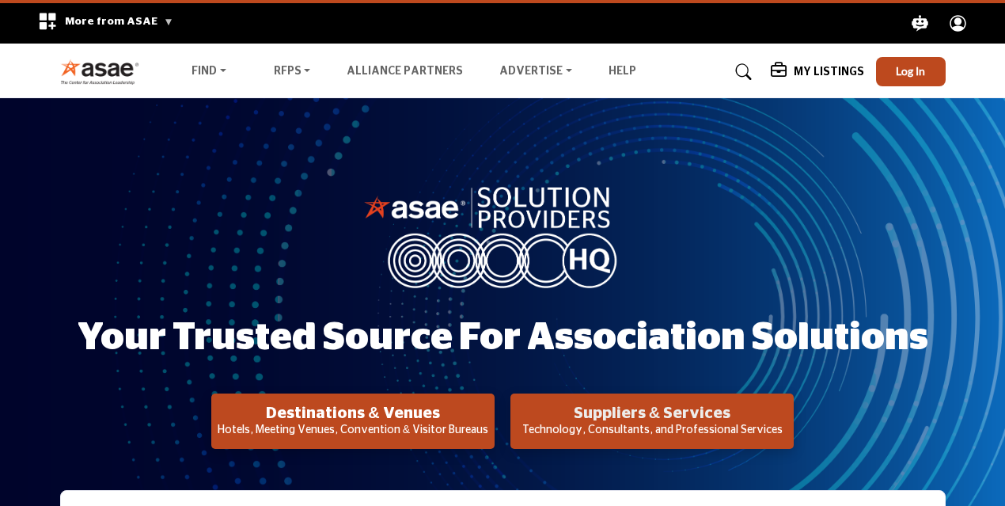
click at [490, 414] on h2 "Suppliers & Services" at bounding box center [353, 413] width 274 height 19
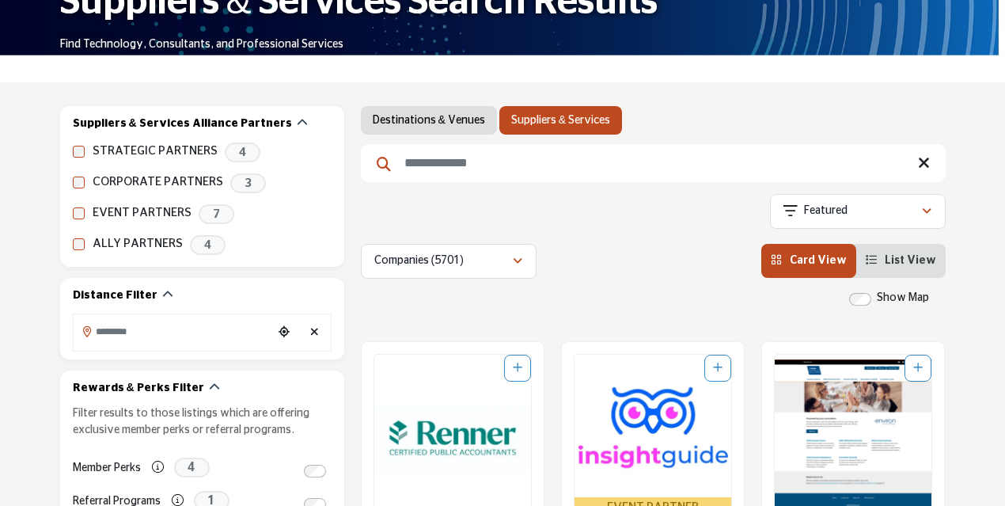
scroll to position [196, 0]
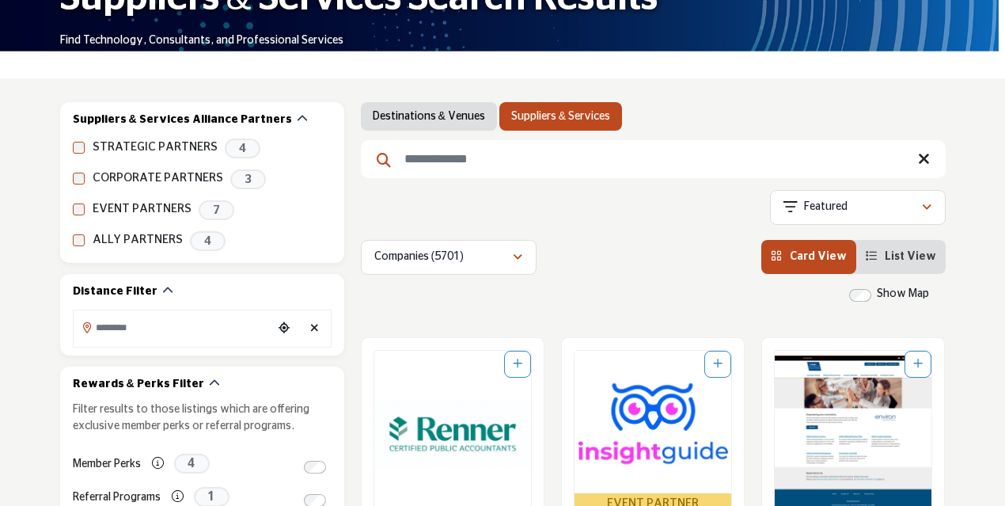
click at [430, 162] on input "Search Keyword" at bounding box center [653, 159] width 585 height 38
type input "**********"
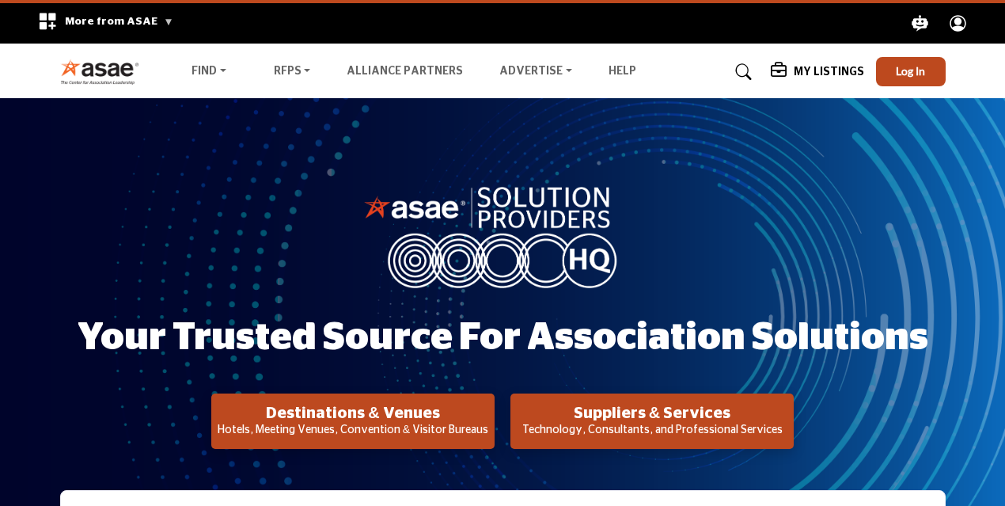
click at [490, 427] on p "Technology, Consultants, and Professional Services" at bounding box center [353, 431] width 274 height 16
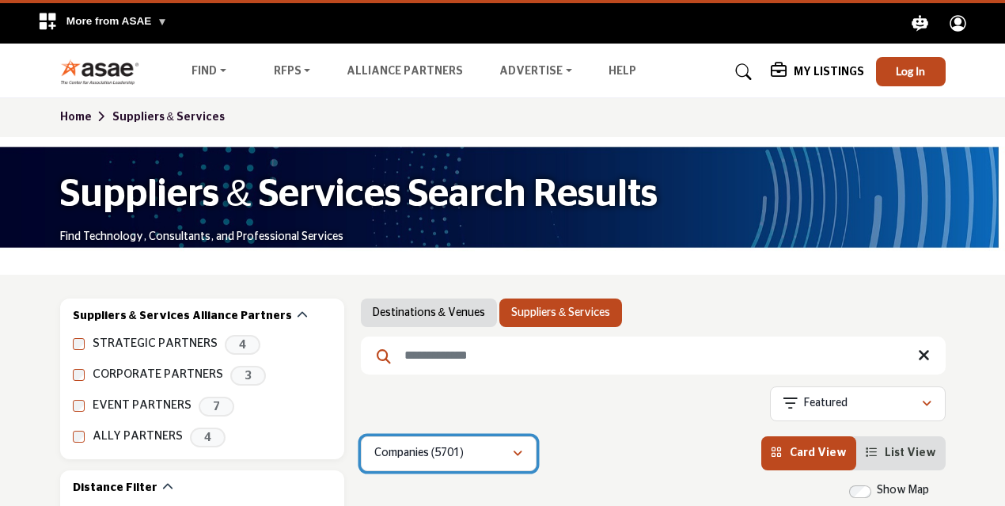
click at [517, 457] on icon "button" at bounding box center [517, 453] width 9 height 11
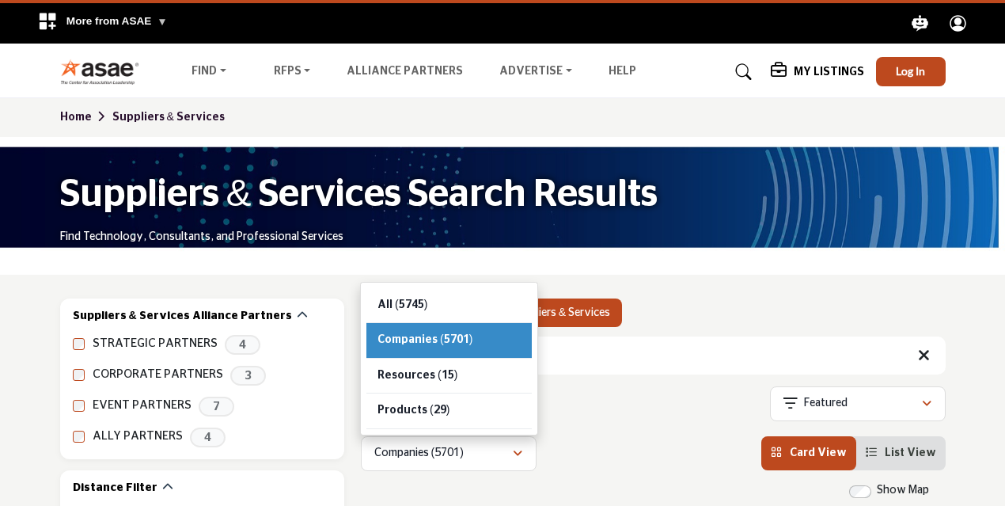
click at [909, 450] on span "List View" at bounding box center [910, 452] width 51 height 11
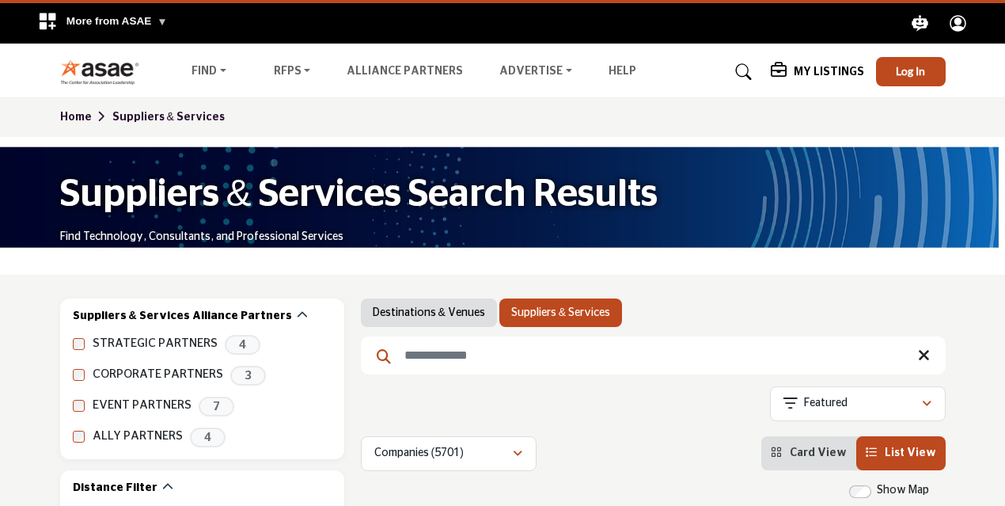
click at [422, 357] on input "Search Keyword" at bounding box center [653, 355] width 585 height 38
type input "**********"
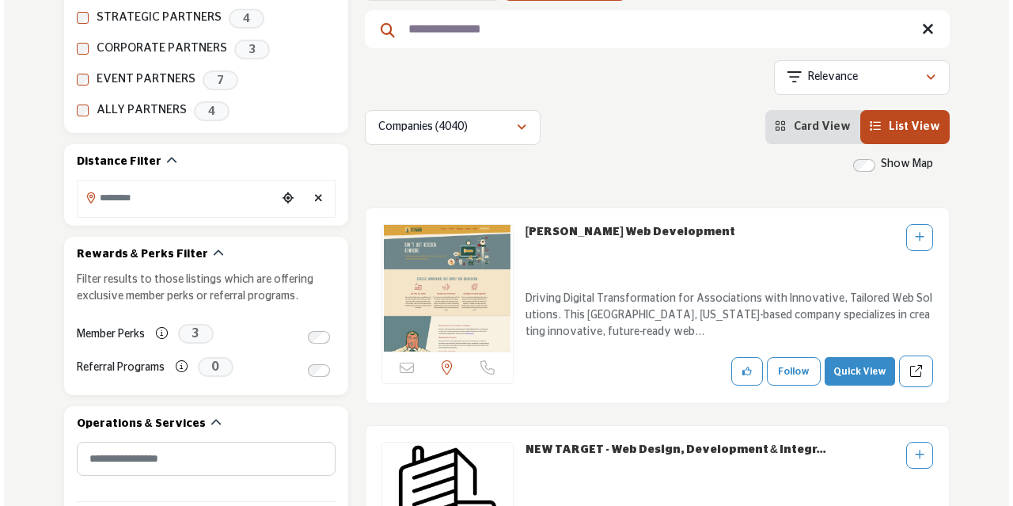
scroll to position [355, 0]
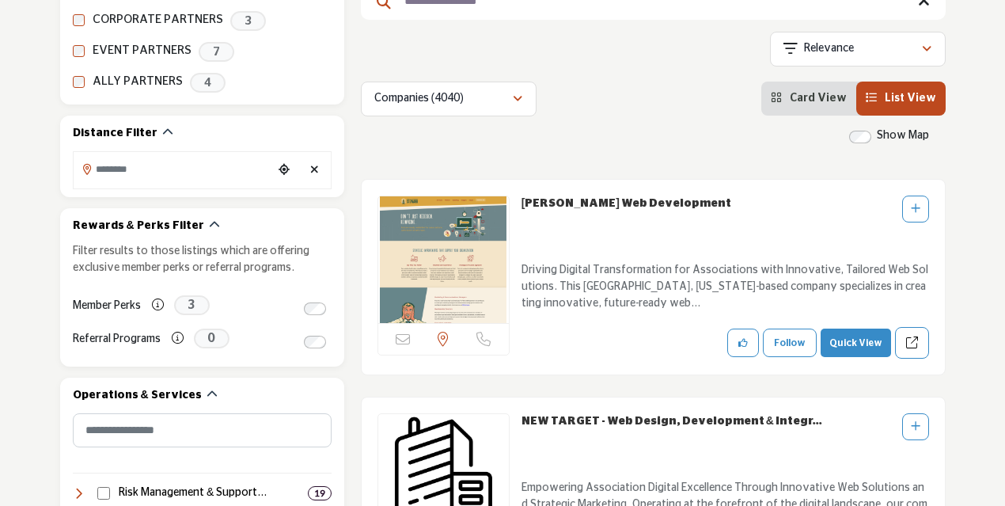
click at [857, 340] on button "Quick View" at bounding box center [856, 342] width 70 height 28
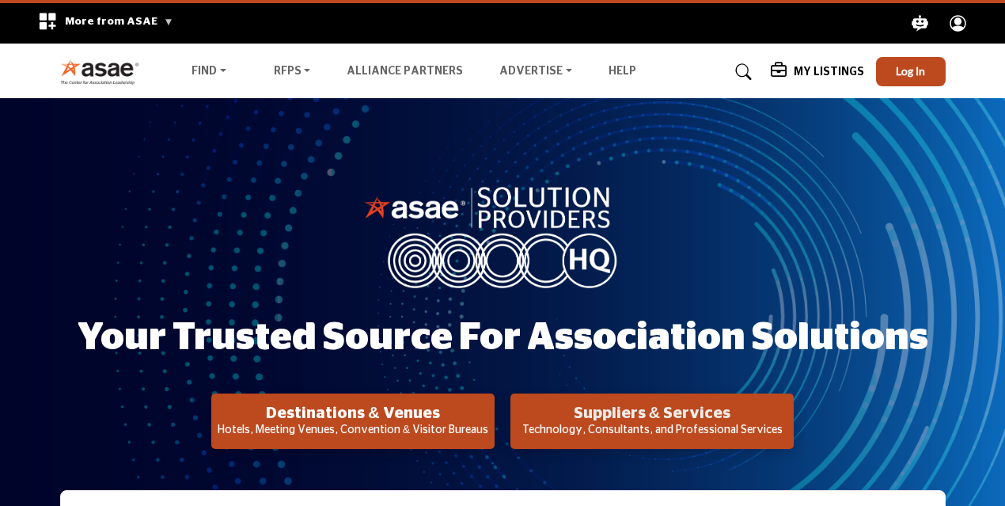
click at [490, 413] on h2 "Suppliers & Services" at bounding box center [353, 413] width 274 height 19
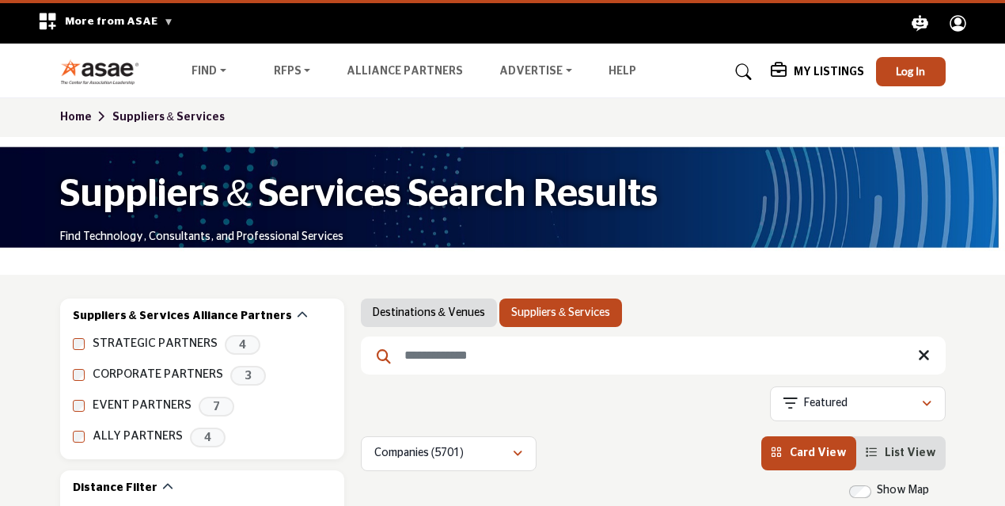
click at [441, 365] on input "Search Keyword" at bounding box center [653, 355] width 585 height 38
drag, startPoint x: 441, startPoint y: 365, endPoint x: 458, endPoint y: 360, distance: 18.0
click at [441, 365] on input "Search Keyword" at bounding box center [653, 355] width 585 height 38
type input "**********"
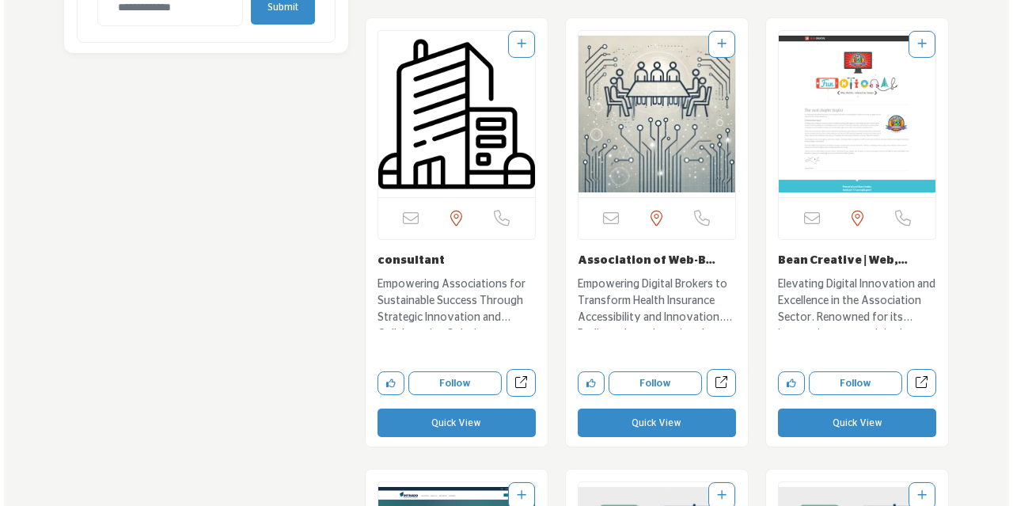
scroll to position [1909, 0]
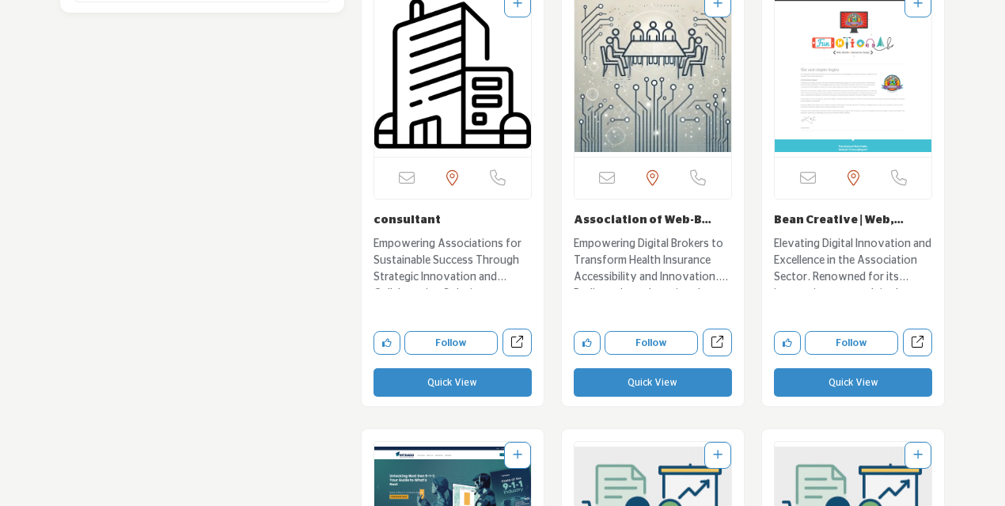
click at [432, 377] on button "Quick View" at bounding box center [453, 382] width 158 height 28
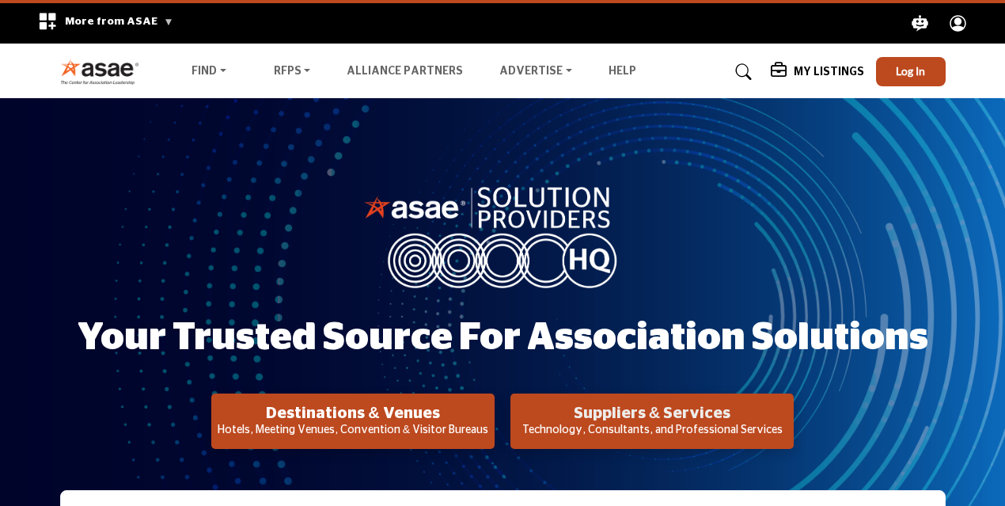
click at [490, 417] on h2 "Suppliers & Services" at bounding box center [353, 413] width 274 height 19
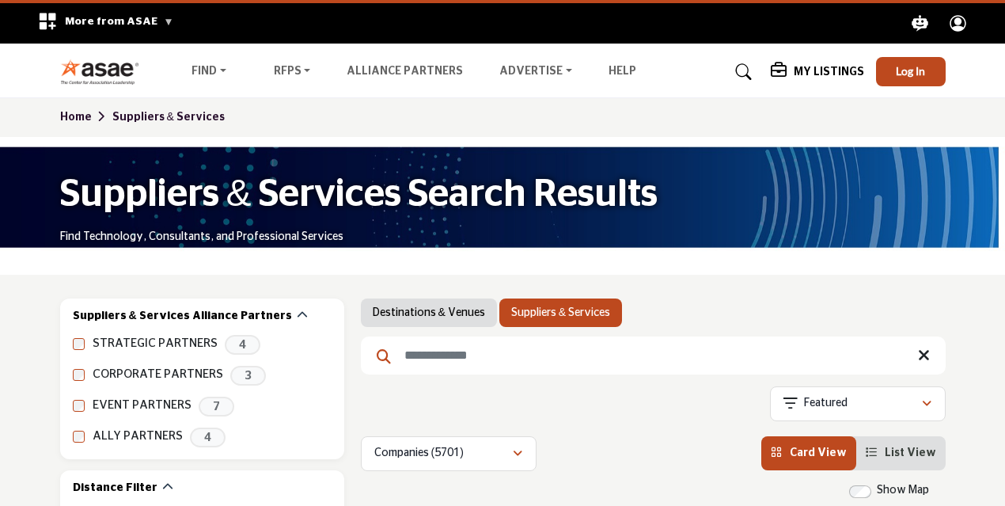
click at [913, 457] on span "List View" at bounding box center [910, 452] width 51 height 11
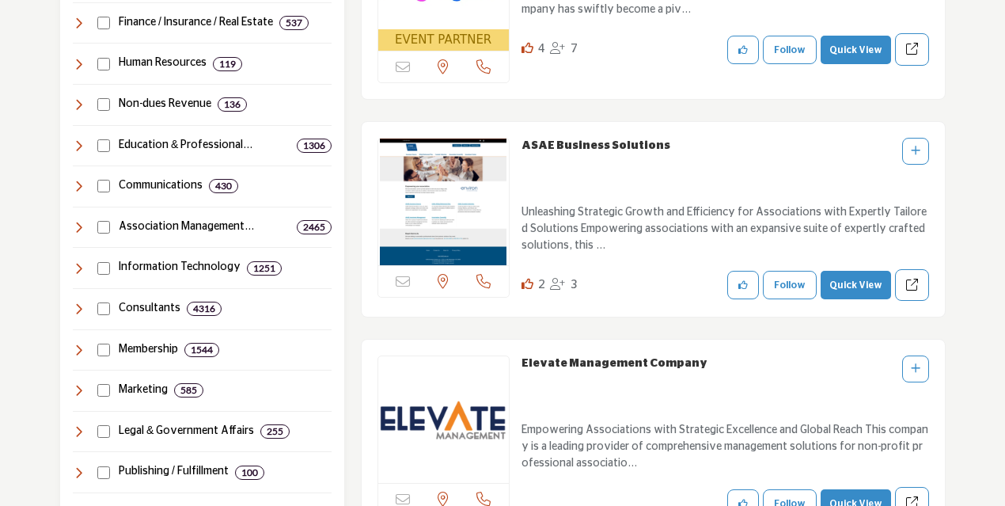
scroll to position [872, 0]
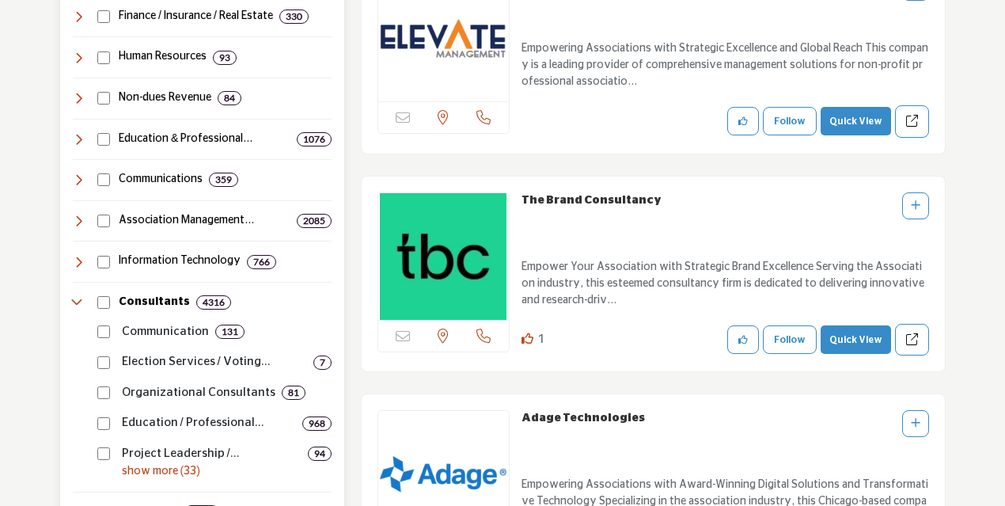
click at [162, 468] on p "show more (33)" at bounding box center [227, 471] width 210 height 17
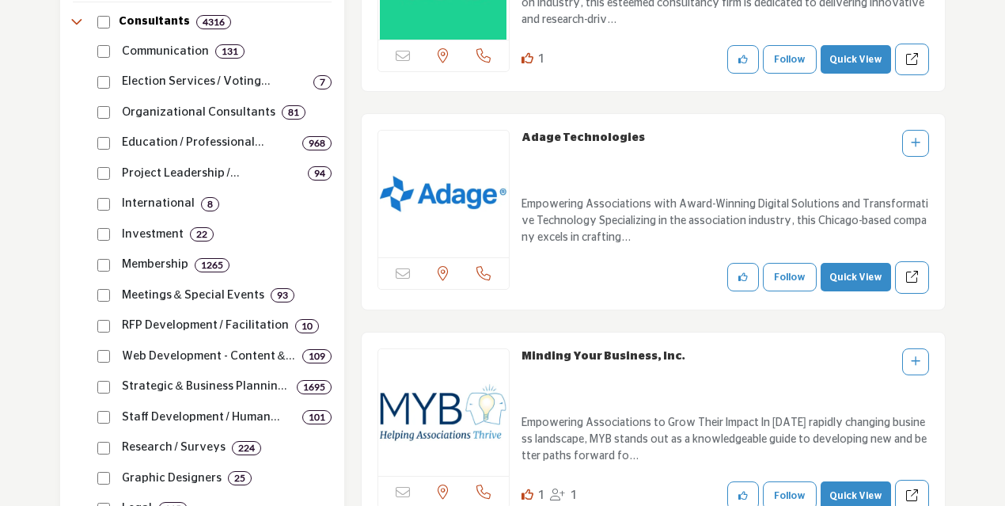
scroll to position [1157, 0]
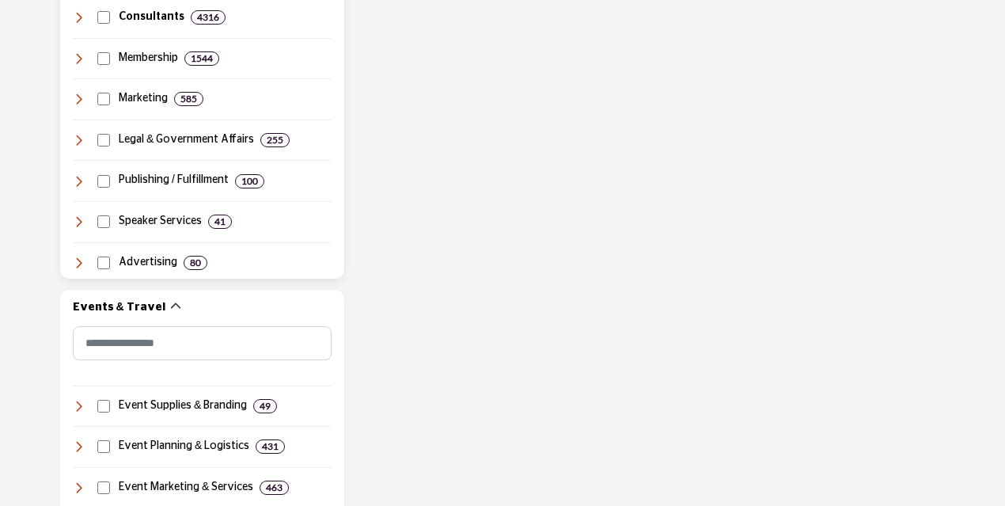
click at [73, 15] on icon at bounding box center [79, 17] width 13 height 13
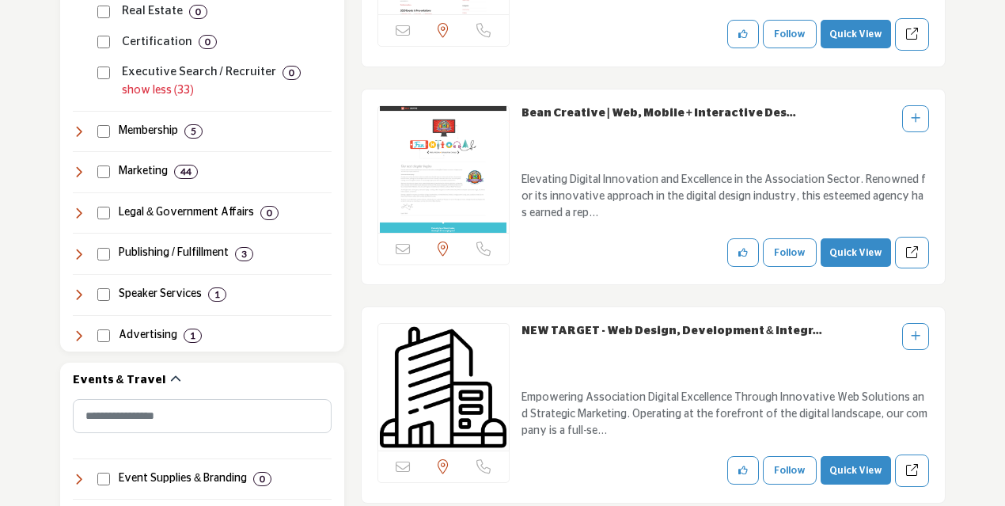
scroll to position [2282, 0]
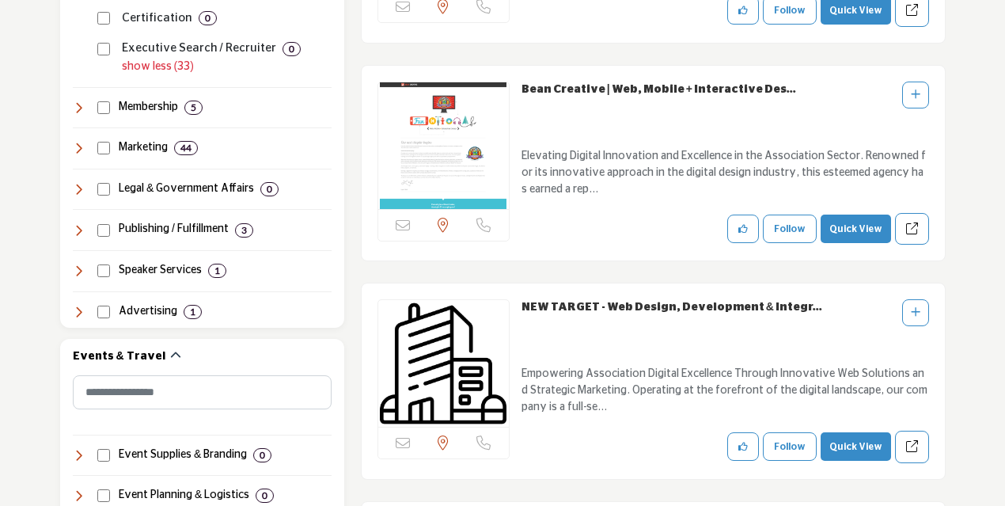
click at [595, 301] on link "NEW TARGET - Web Design, Development & Integr..." at bounding box center [671, 306] width 301 height 11
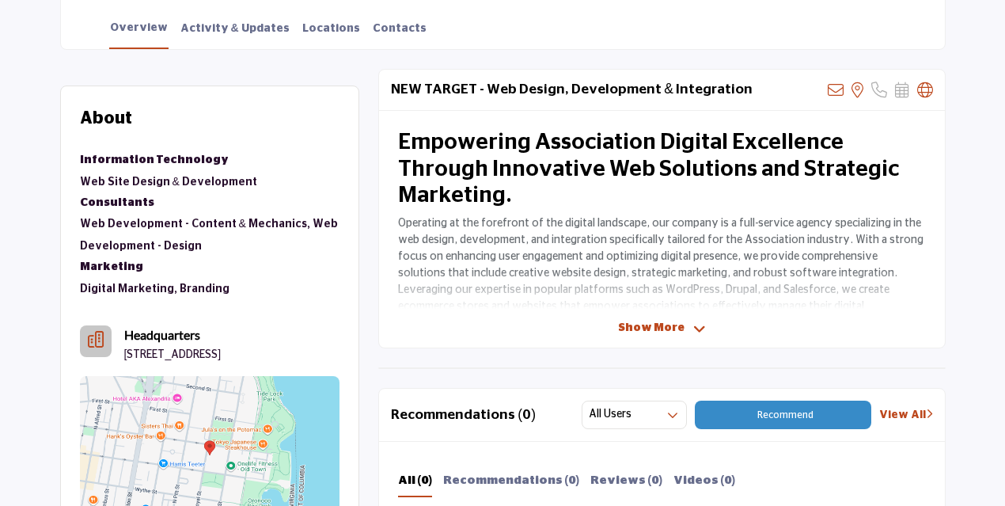
scroll to position [394, 0]
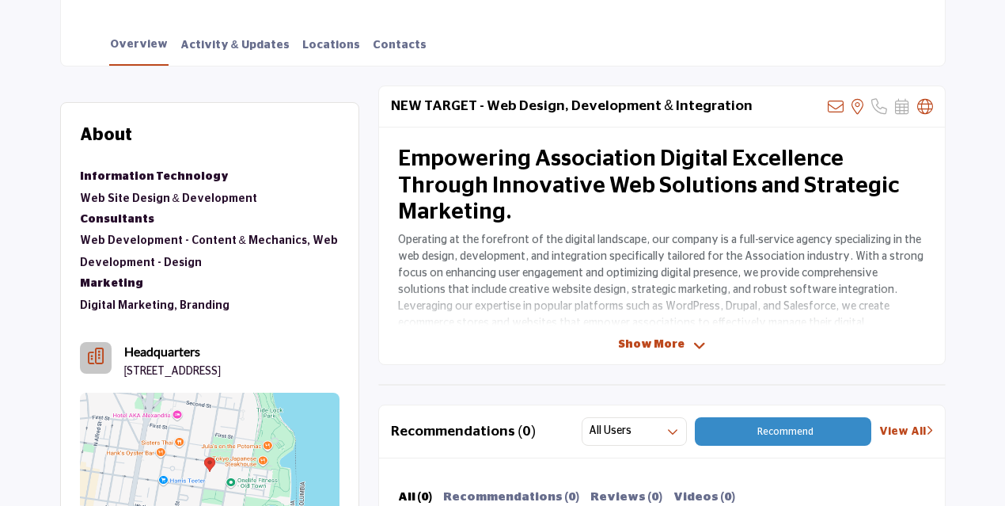
click at [654, 344] on span "Show More" at bounding box center [651, 344] width 66 height 17
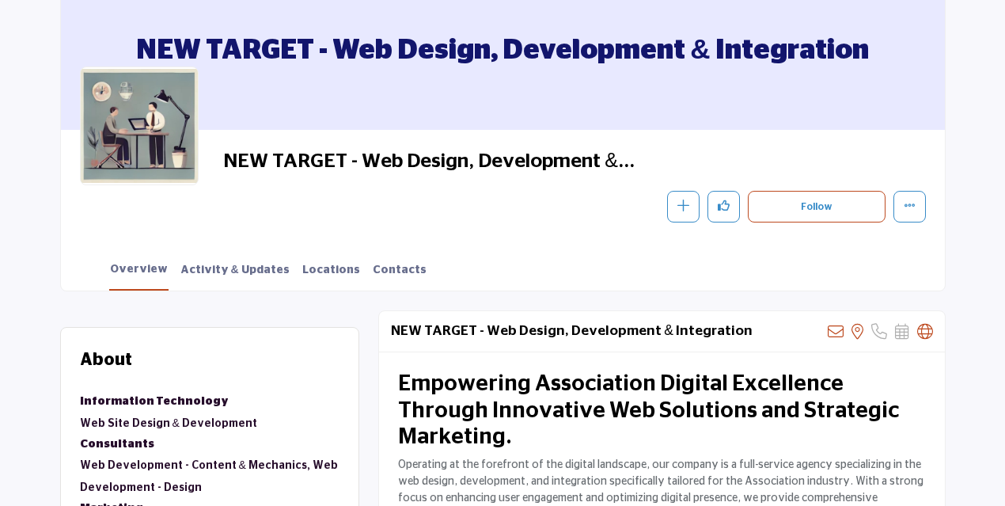
scroll to position [0, 0]
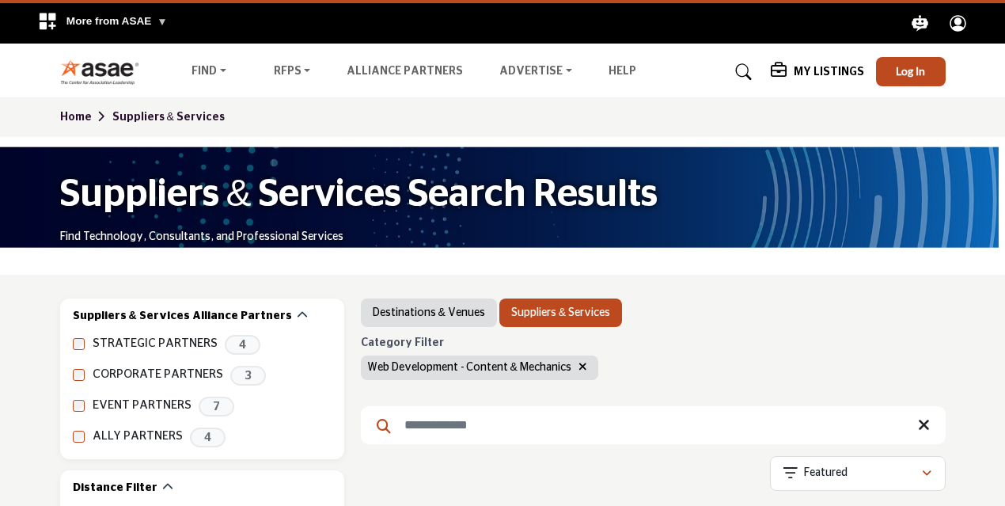
scroll to position [2282, 0]
